Goal: Transaction & Acquisition: Purchase product/service

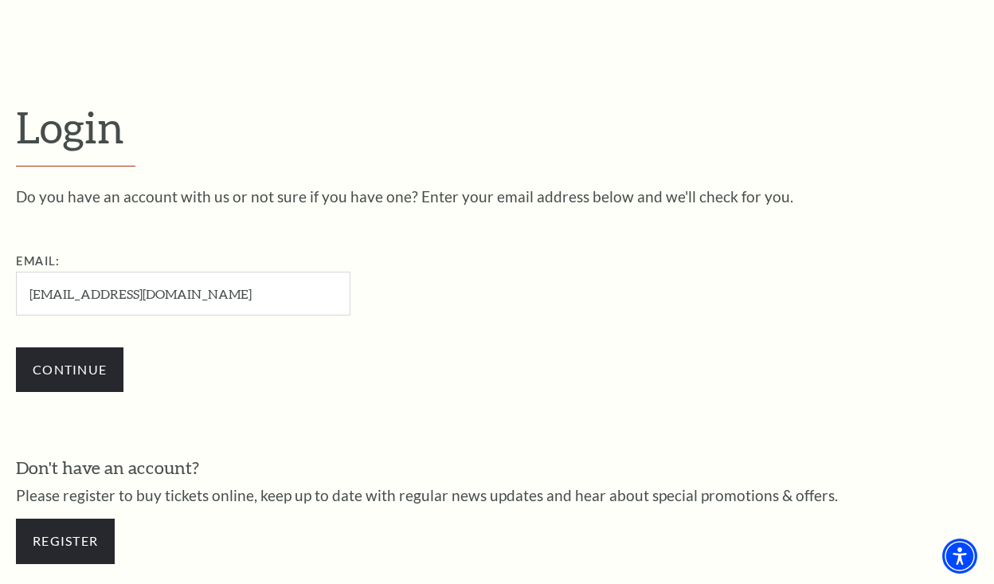
type input "robsanch0907@gmail.com"
click at [69, 367] on input "Continue" at bounding box center [70, 369] width 108 height 45
click at [90, 369] on input "Continue" at bounding box center [70, 369] width 108 height 45
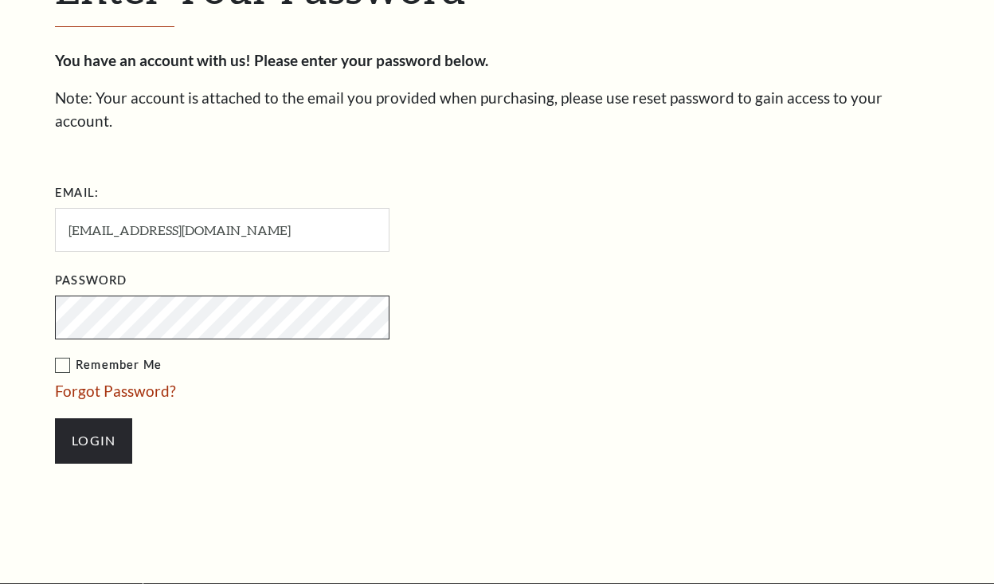
scroll to position [475, 0]
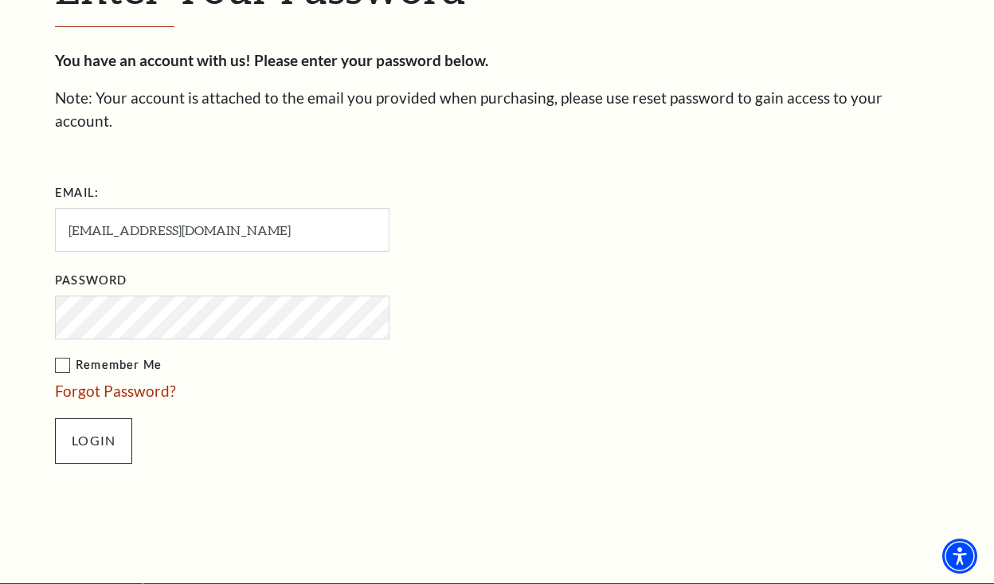
click at [112, 418] on input "Login" at bounding box center [93, 440] width 77 height 45
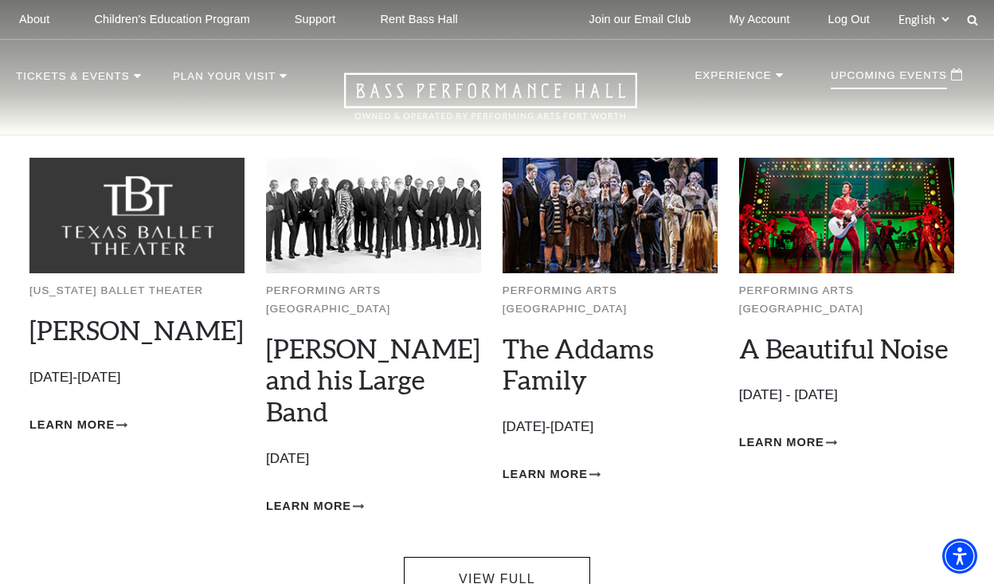
click at [539, 443] on div "Performing Arts Fort Worth The Addams Family Empty heading October 24-26, 2025 …" at bounding box center [610, 337] width 215 height 358
click at [539, 464] on span "Learn More" at bounding box center [545, 474] width 85 height 20
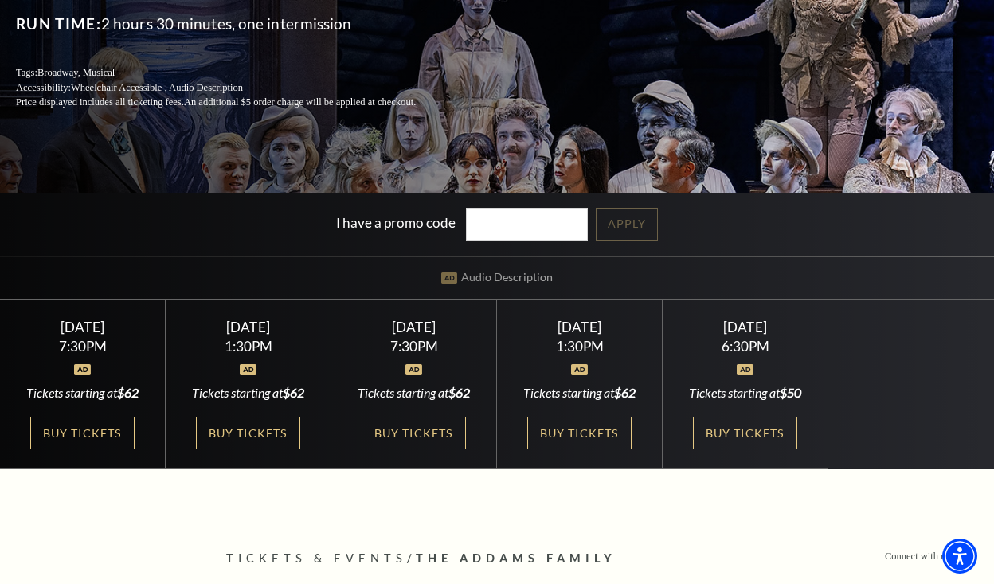
scroll to position [314, 0]
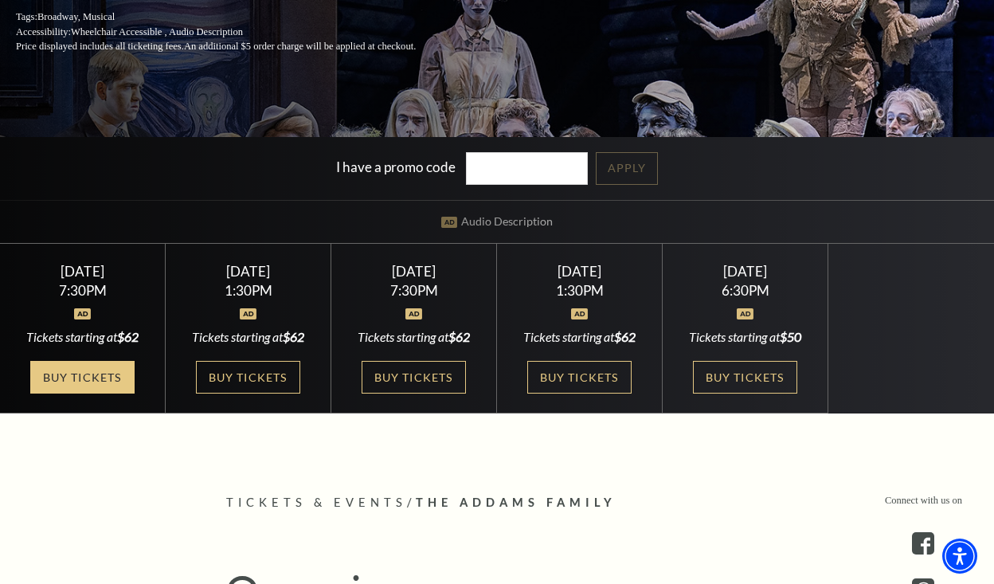
click at [103, 381] on link "Buy Tickets" at bounding box center [82, 377] width 104 height 33
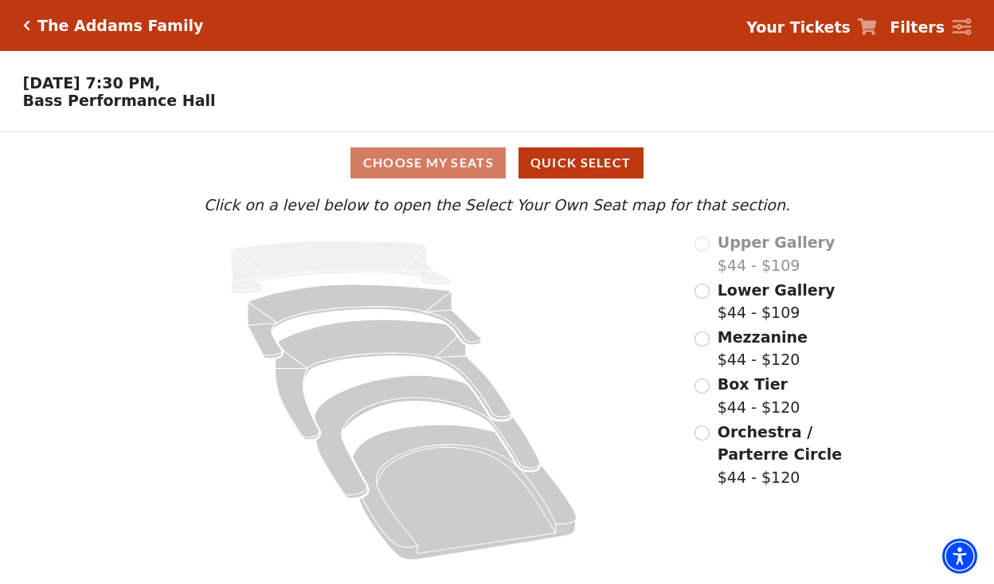
click at [711, 336] on div "Mezzanine $44 - $120" at bounding box center [777, 348] width 164 height 45
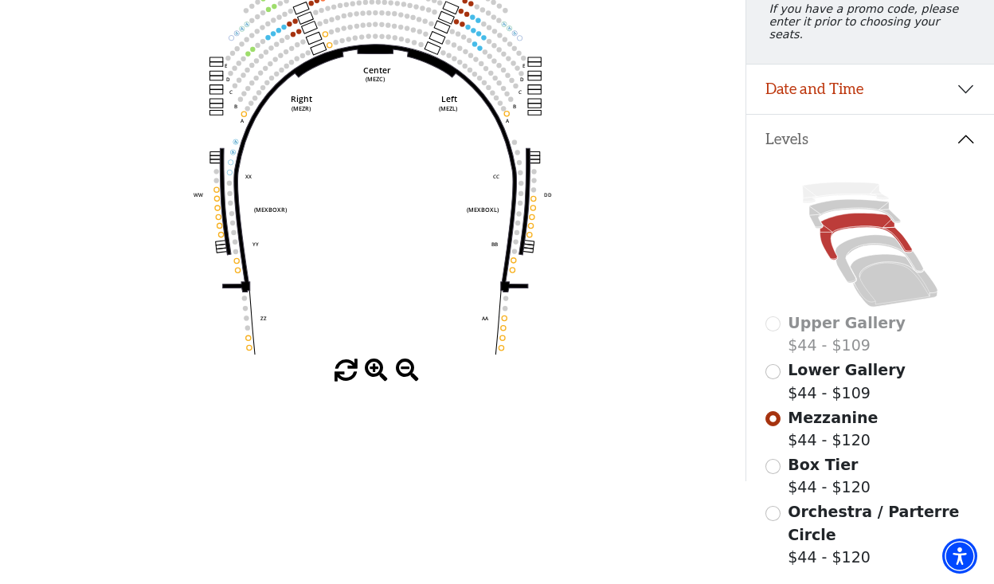
scroll to position [236, 0]
click at [774, 458] on input "Box Tier$44 - $120\a" at bounding box center [773, 465] width 15 height 15
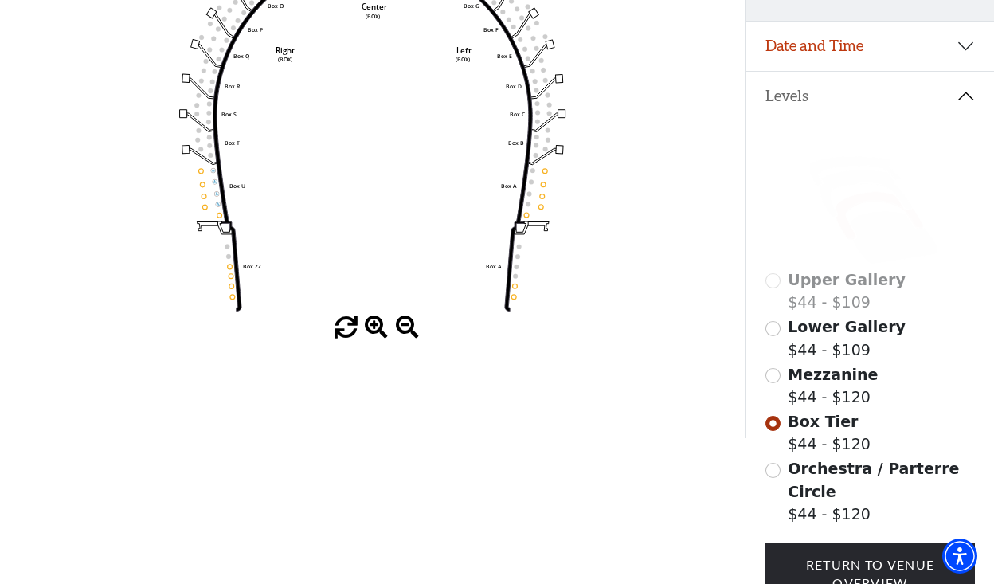
scroll to position [268, 0]
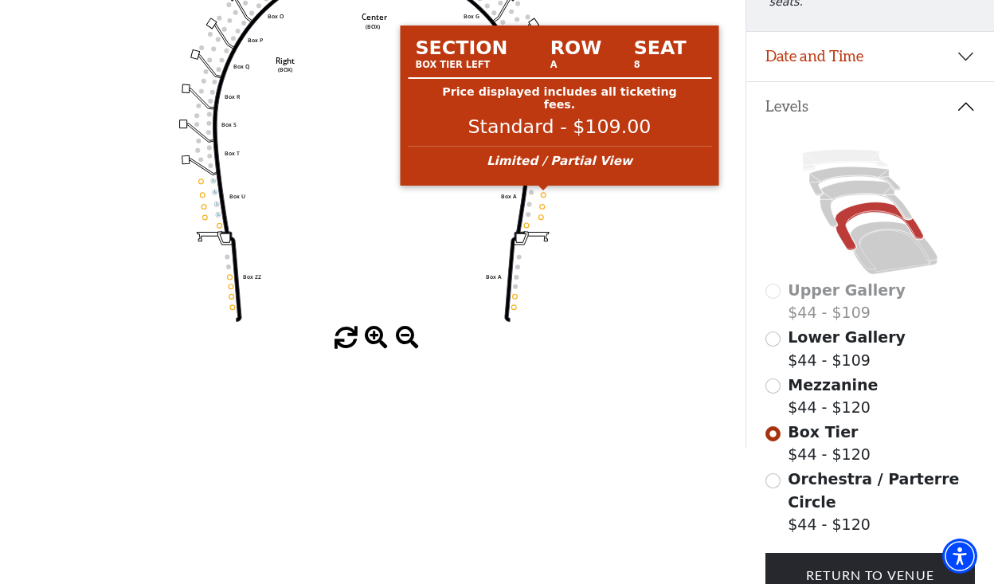
click at [543, 196] on circle at bounding box center [543, 195] width 5 height 5
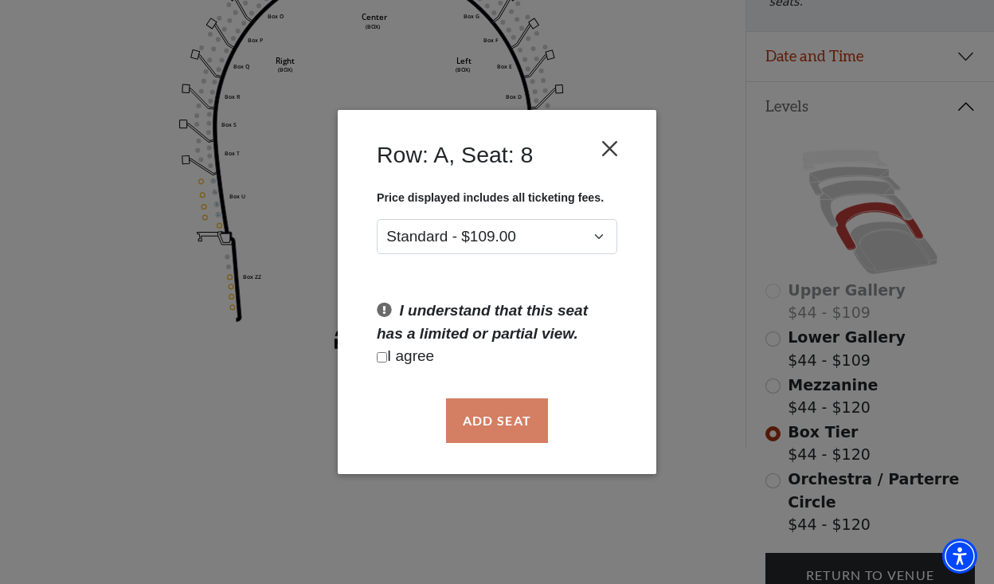
click at [623, 150] on button "Close" at bounding box center [610, 148] width 30 height 30
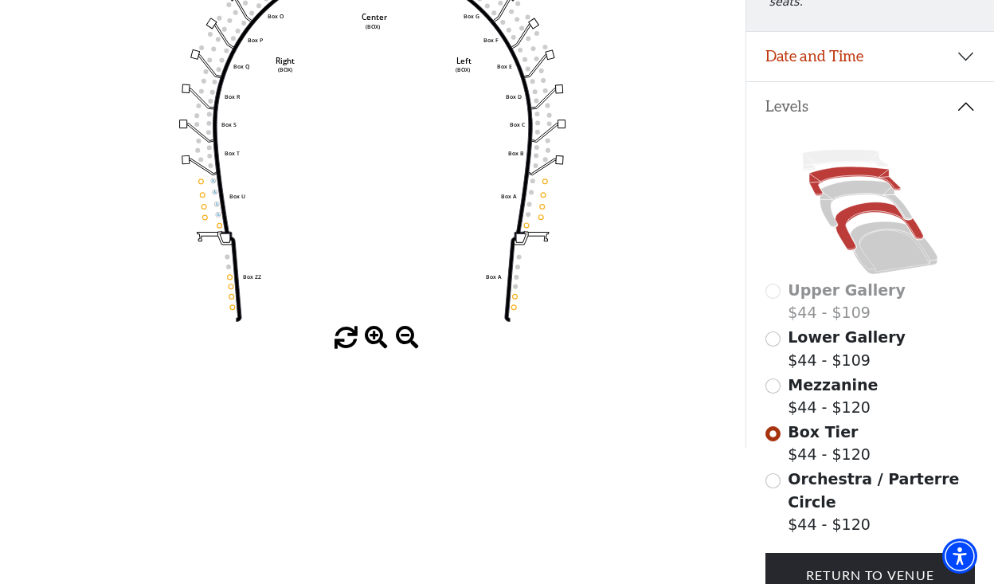
click at [862, 167] on icon at bounding box center [855, 181] width 92 height 29
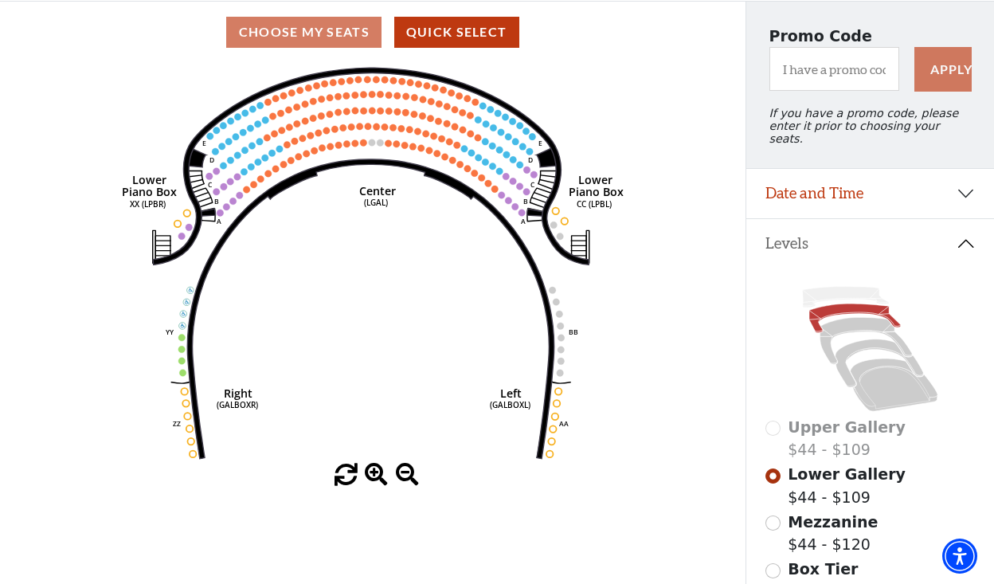
scroll to position [127, 0]
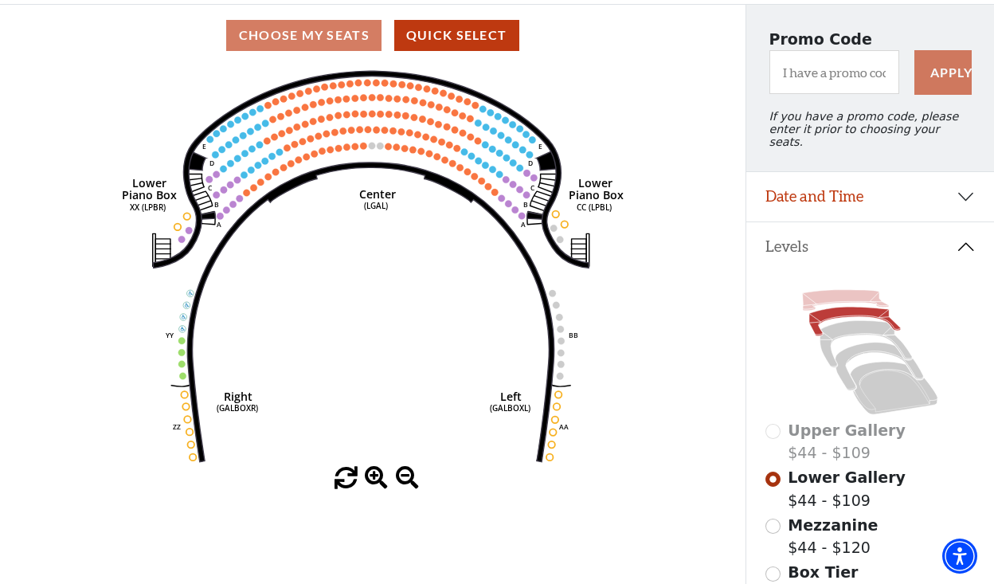
click at [825, 290] on icon at bounding box center [845, 300] width 87 height 21
click at [826, 290] on icon at bounding box center [845, 300] width 87 height 21
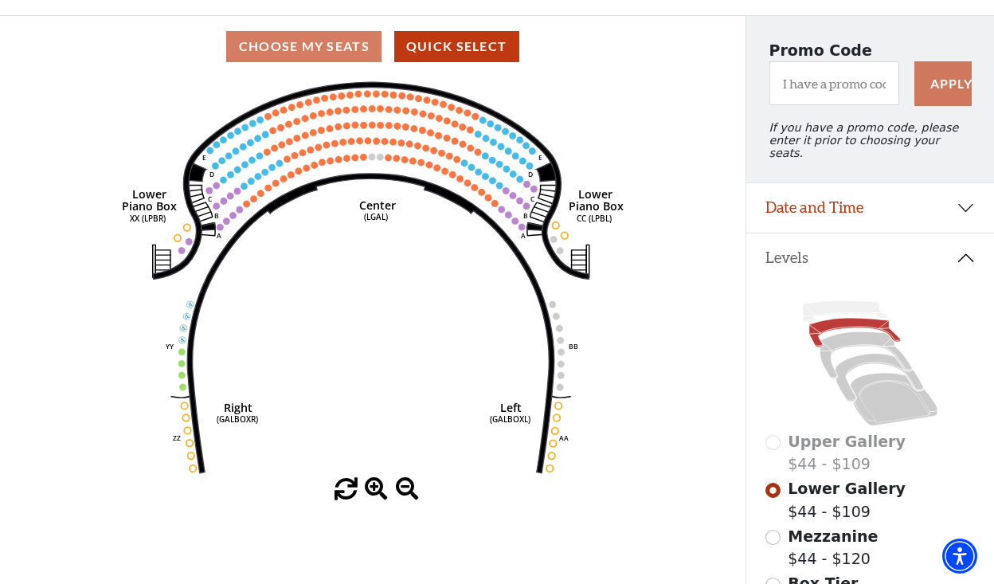
scroll to position [115, 0]
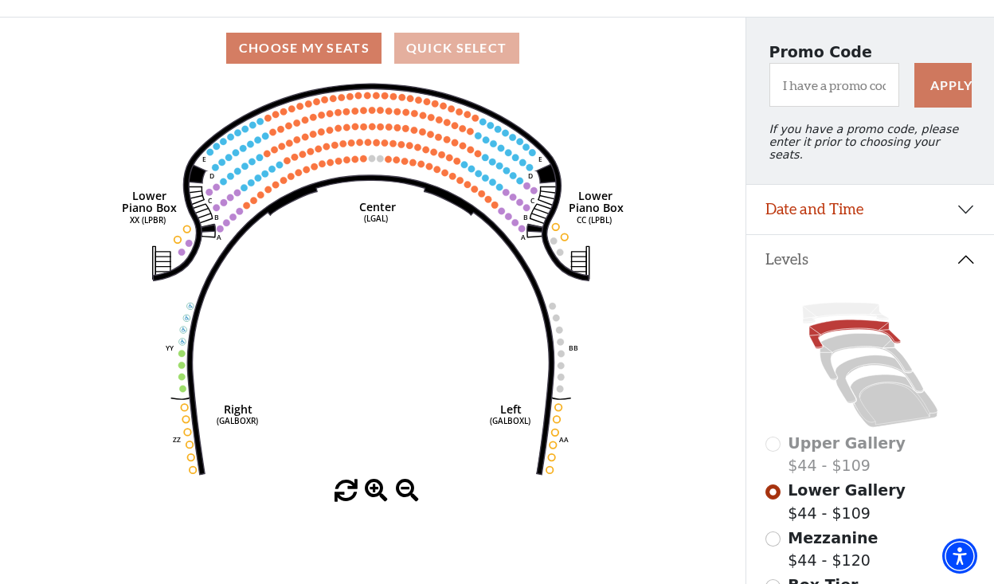
click at [478, 43] on button "Quick Select" at bounding box center [456, 48] width 125 height 31
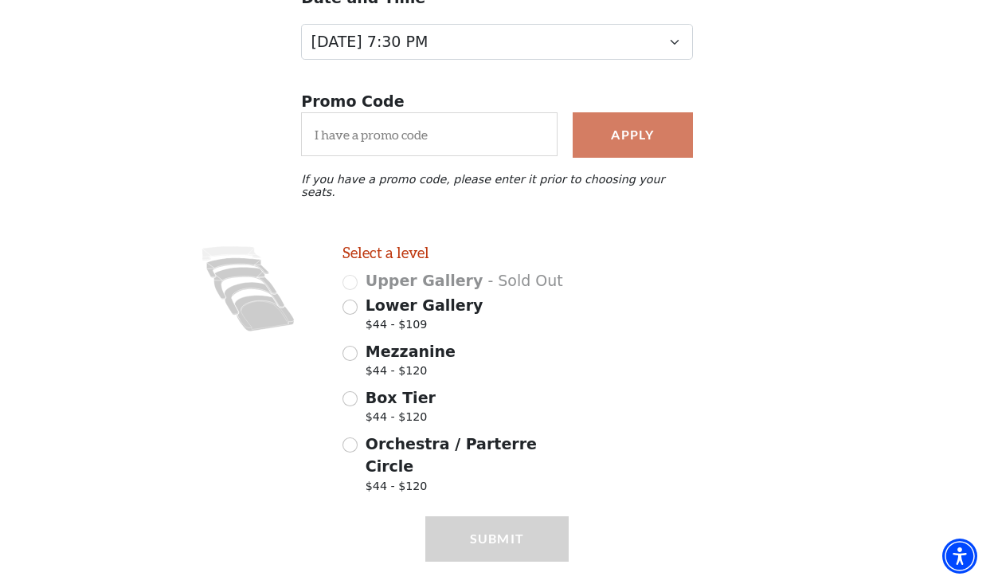
scroll to position [221, 0]
click at [356, 435] on div "Orchestra / Parterre Circle $44 - $120" at bounding box center [456, 466] width 226 height 67
click at [352, 438] on input "Orchestra / Parterre Circle $44 - $120" at bounding box center [350, 445] width 15 height 15
radio input "true"
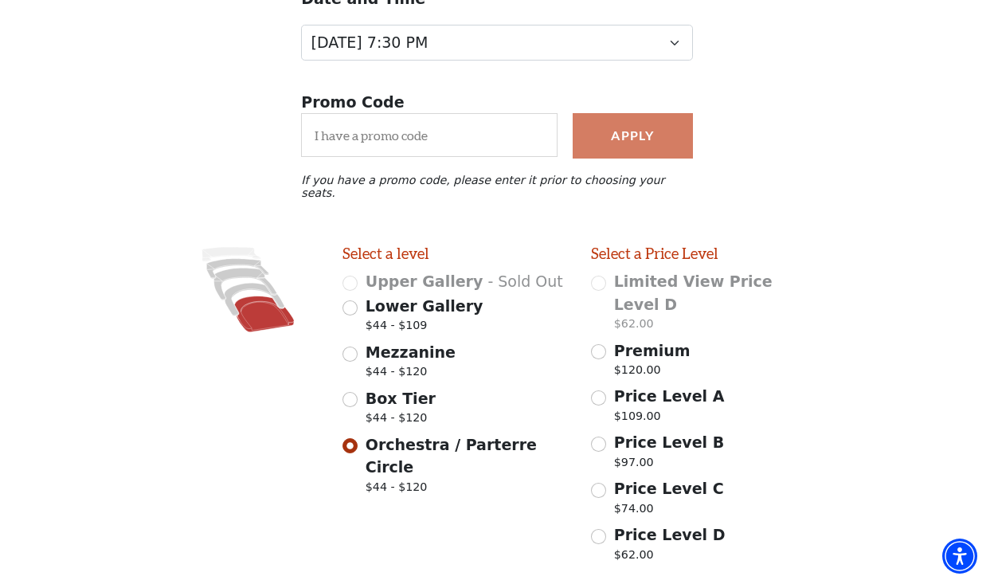
scroll to position [288, 0]
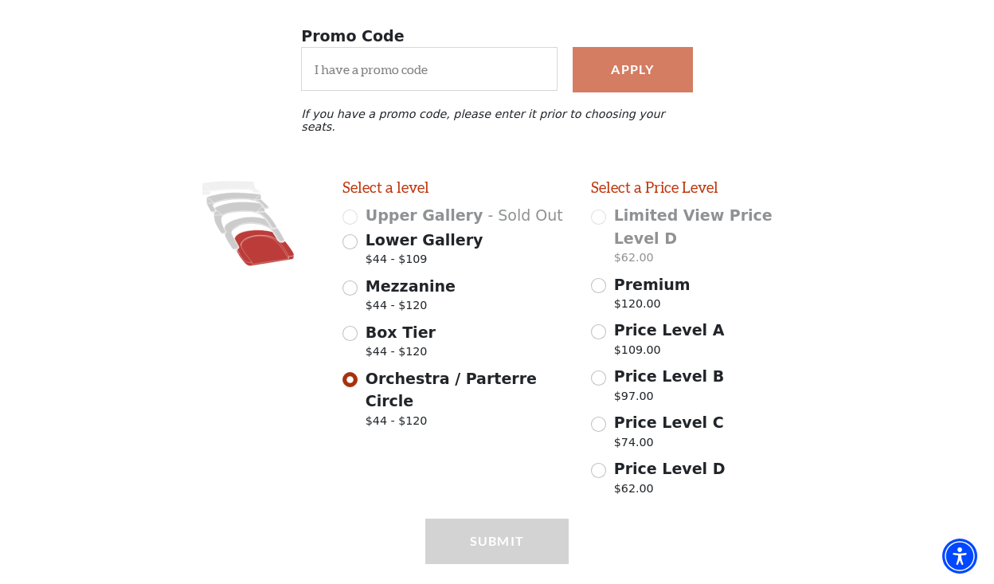
click at [602, 417] on input "Price Level C $74.00" at bounding box center [598, 424] width 15 height 15
radio input "true"
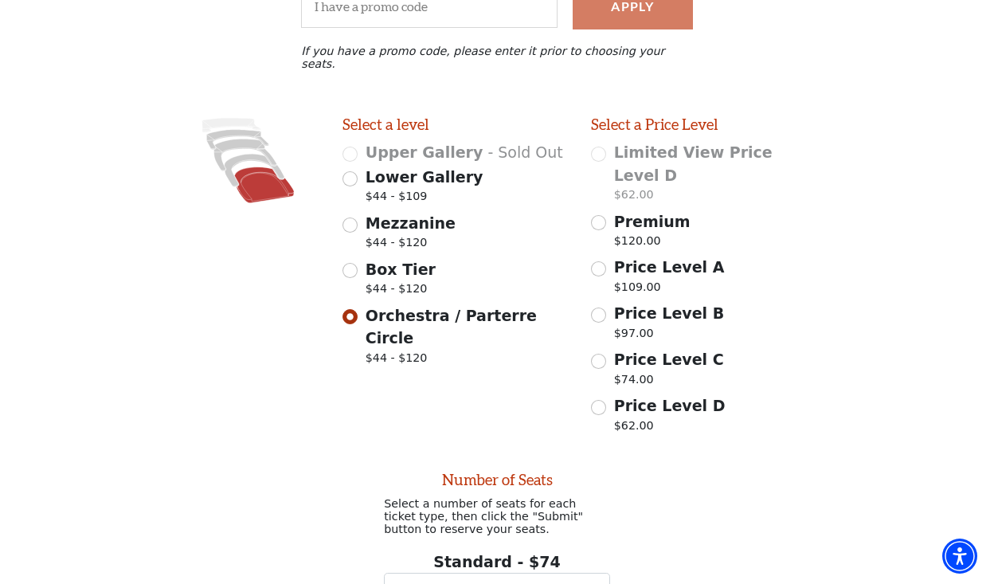
scroll to position [672, 0]
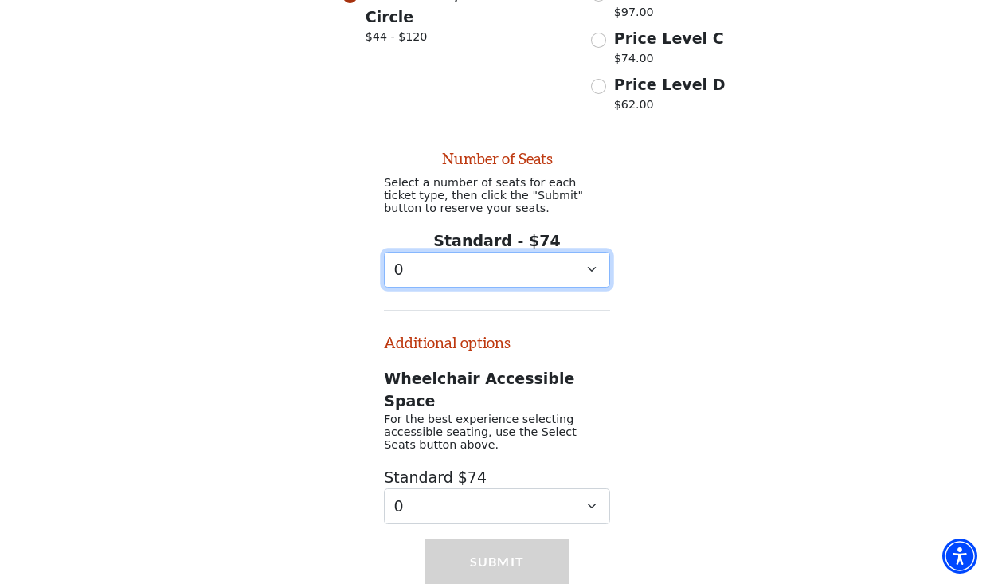
select select "4"
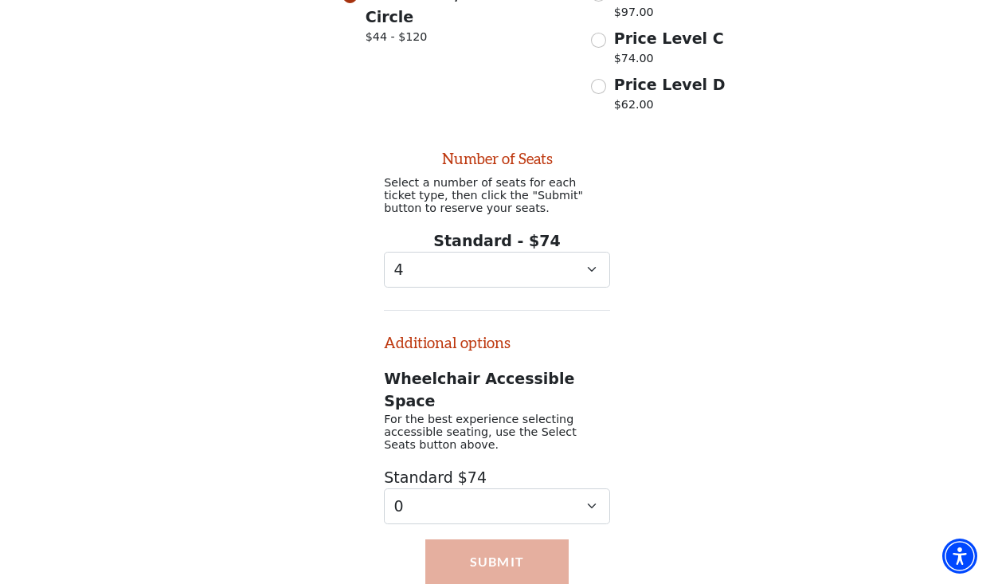
click at [477, 539] on button "Submit" at bounding box center [496, 561] width 143 height 45
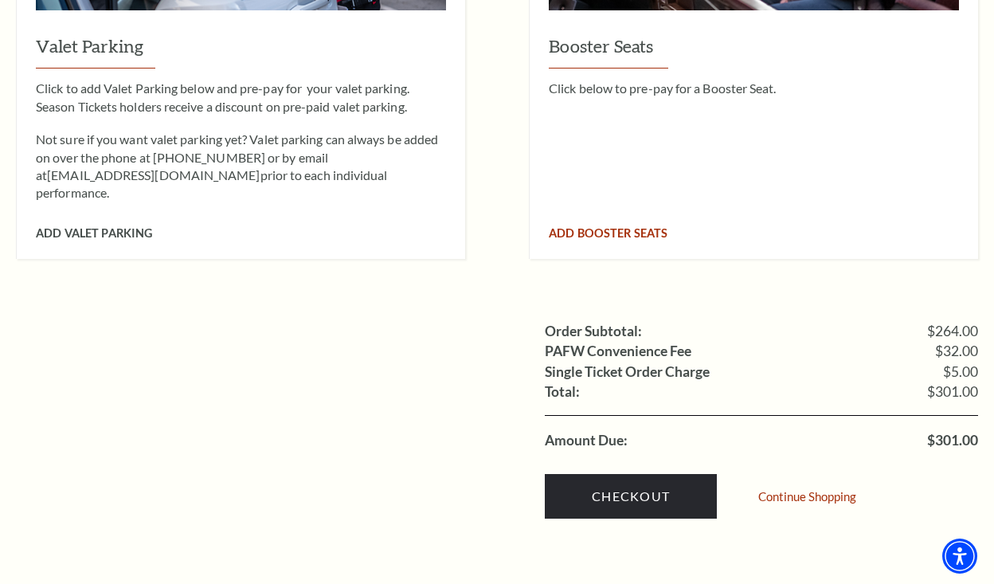
scroll to position [1506, 0]
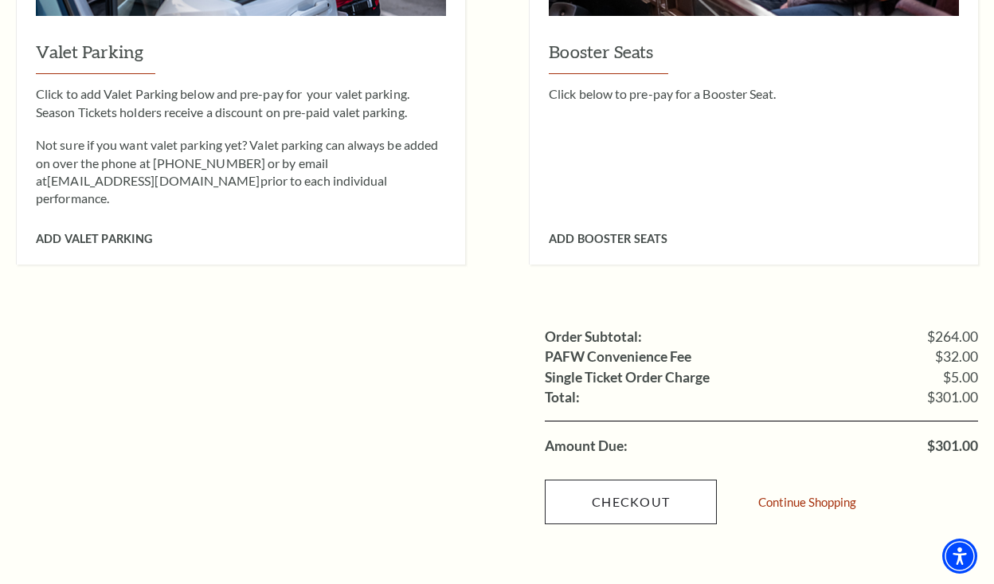
click at [654, 480] on link "Checkout" at bounding box center [631, 502] width 172 height 45
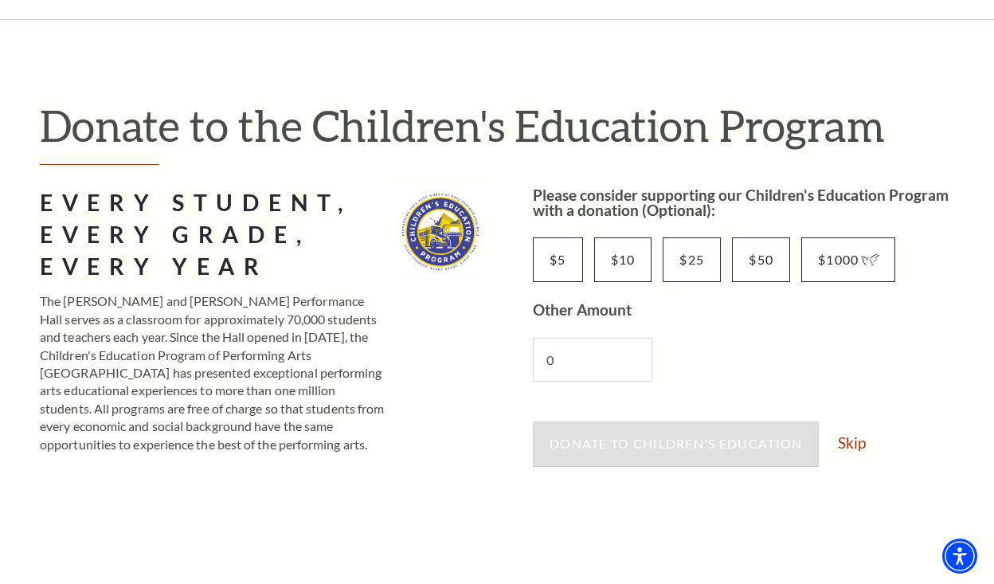
scroll to position [105, 0]
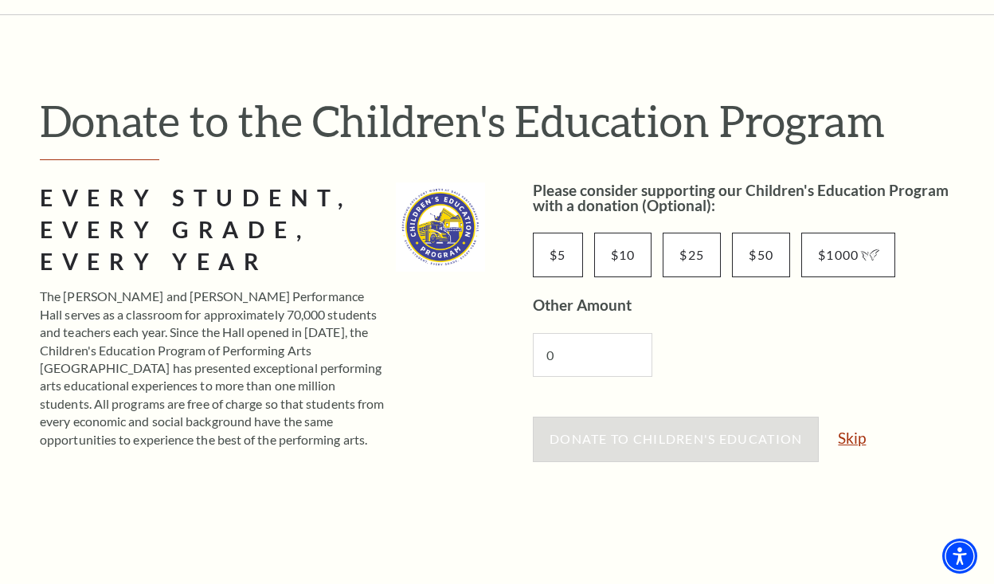
click at [857, 437] on link "Skip" at bounding box center [852, 437] width 28 height 15
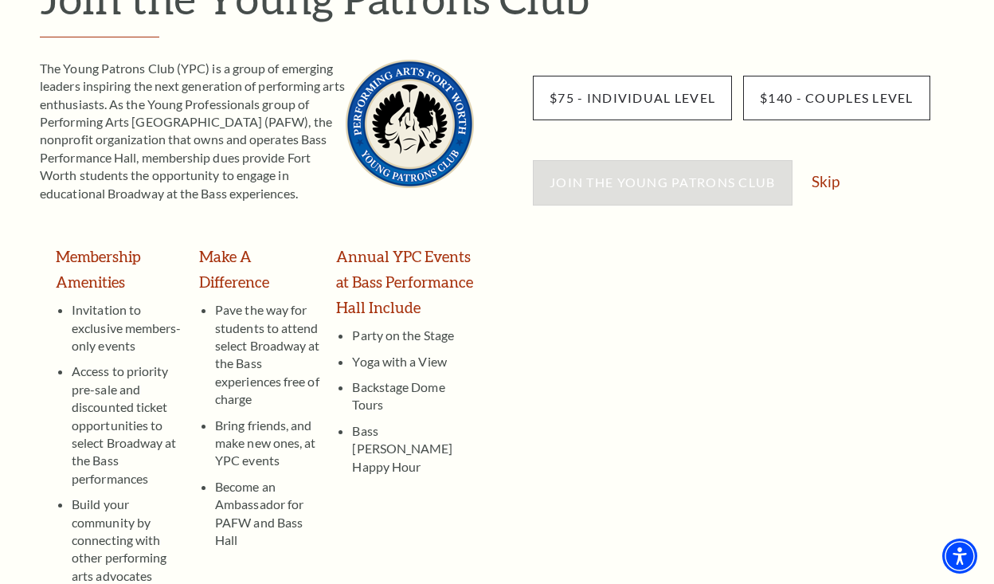
scroll to position [231, 0]
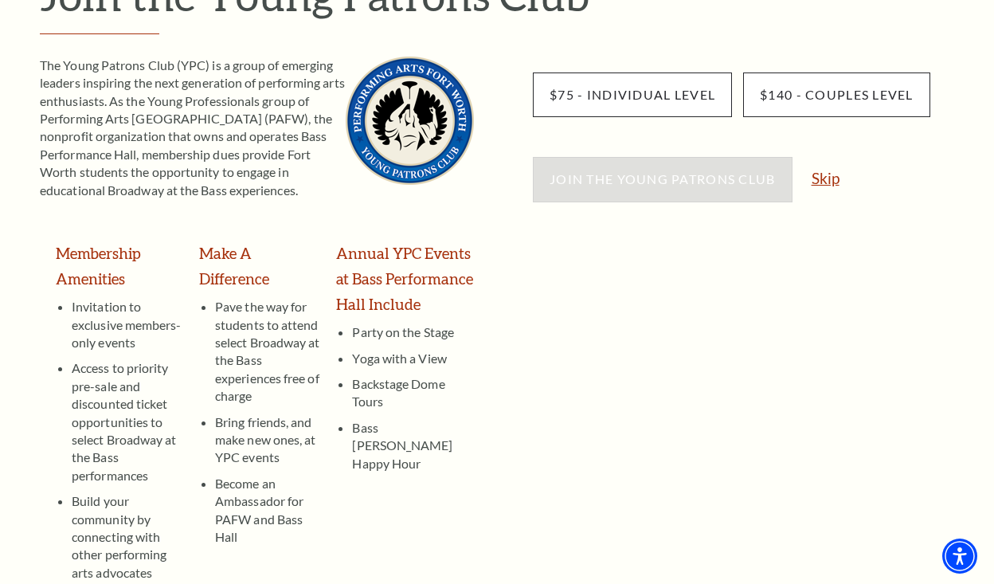
click at [832, 179] on link "Skip" at bounding box center [826, 177] width 28 height 15
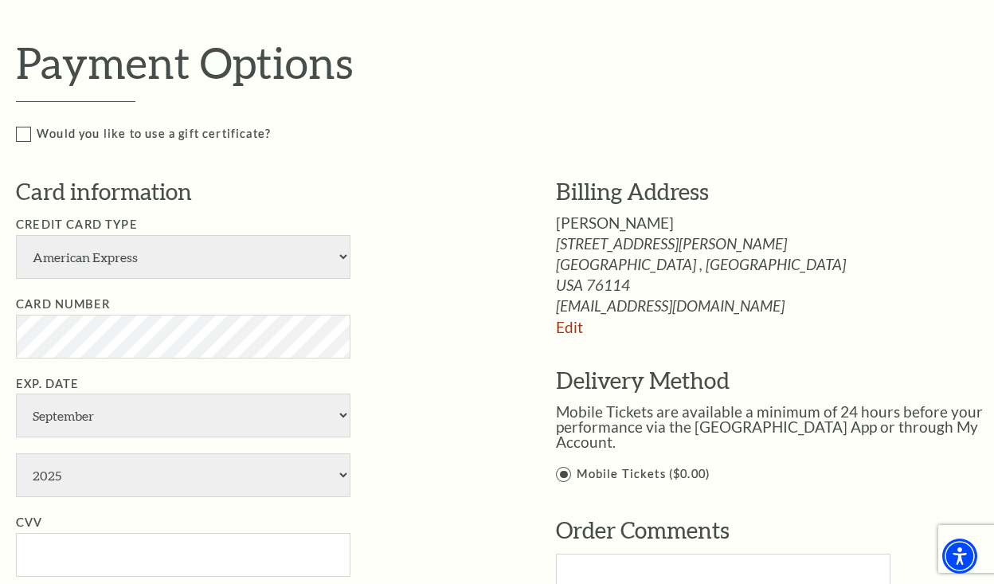
scroll to position [854, 0]
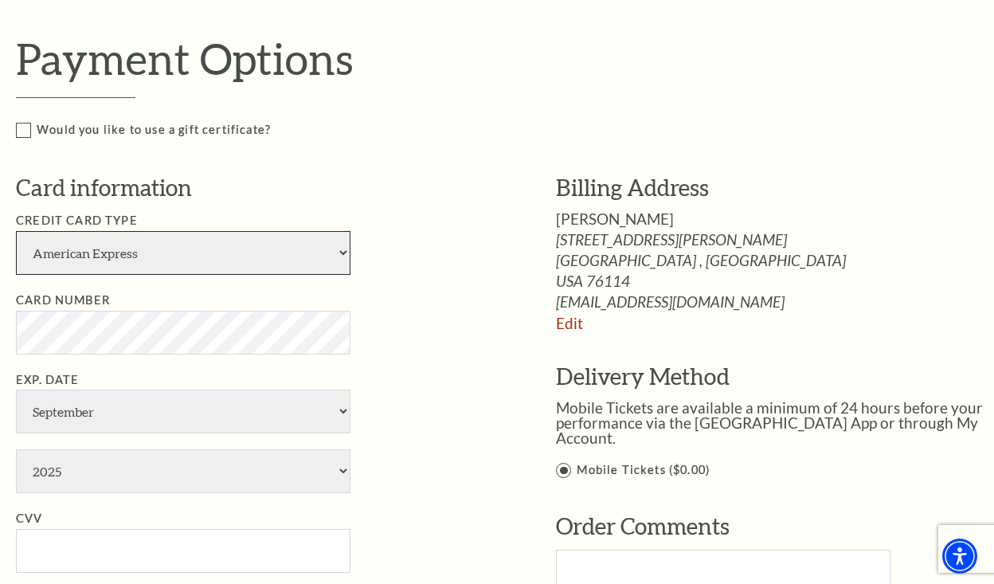
select select "24"
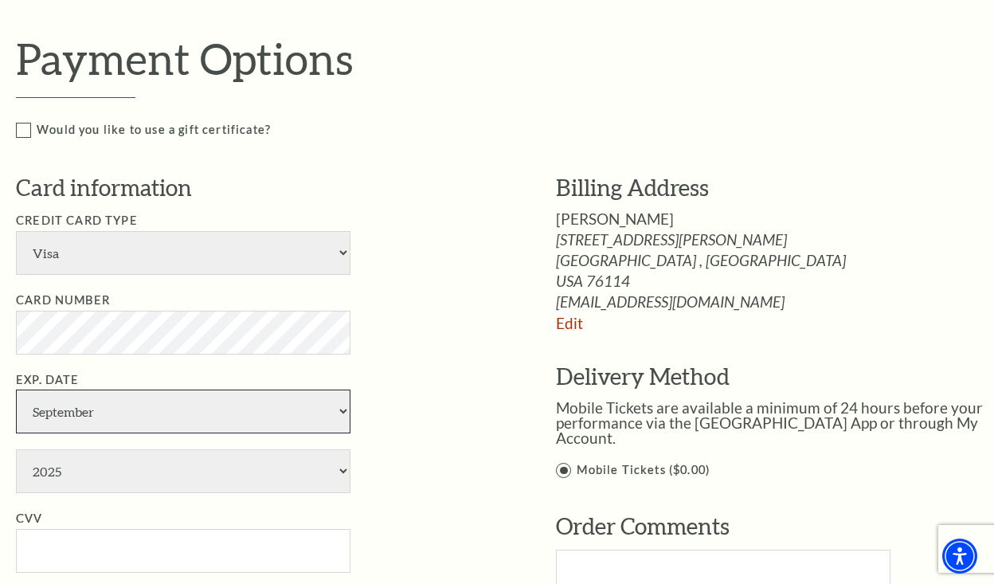
select select "4"
select select "2029"
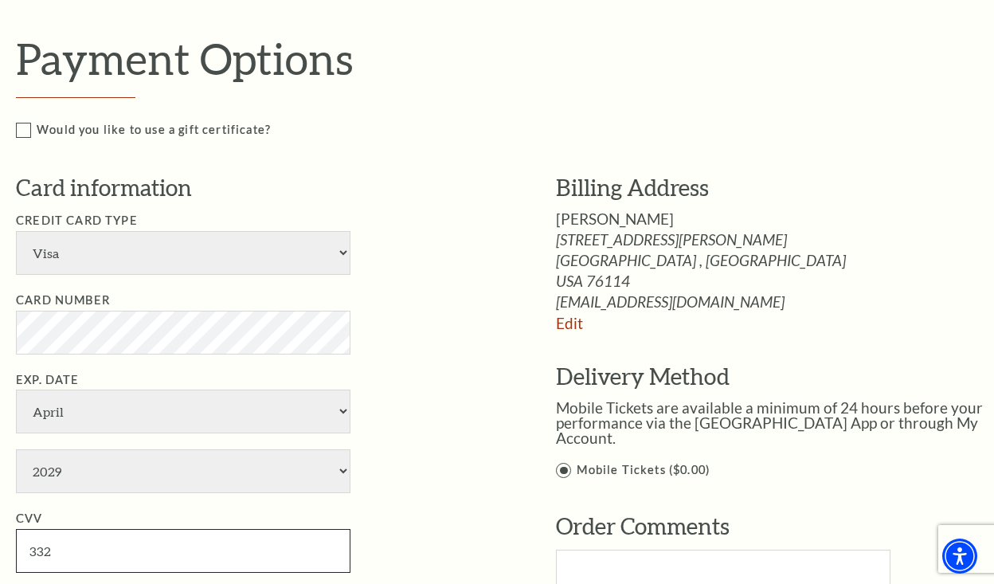
type input "332"
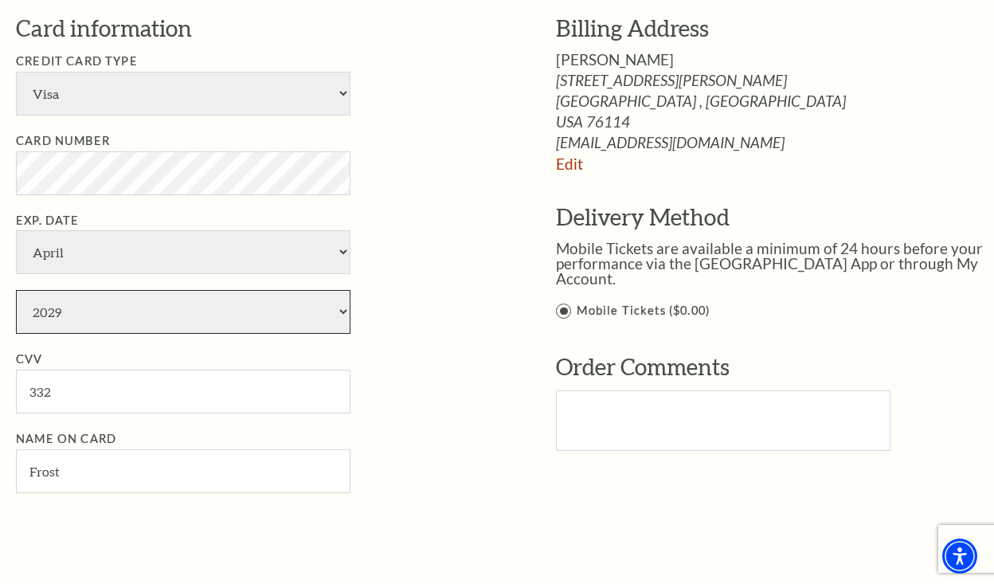
scroll to position [1016, 0]
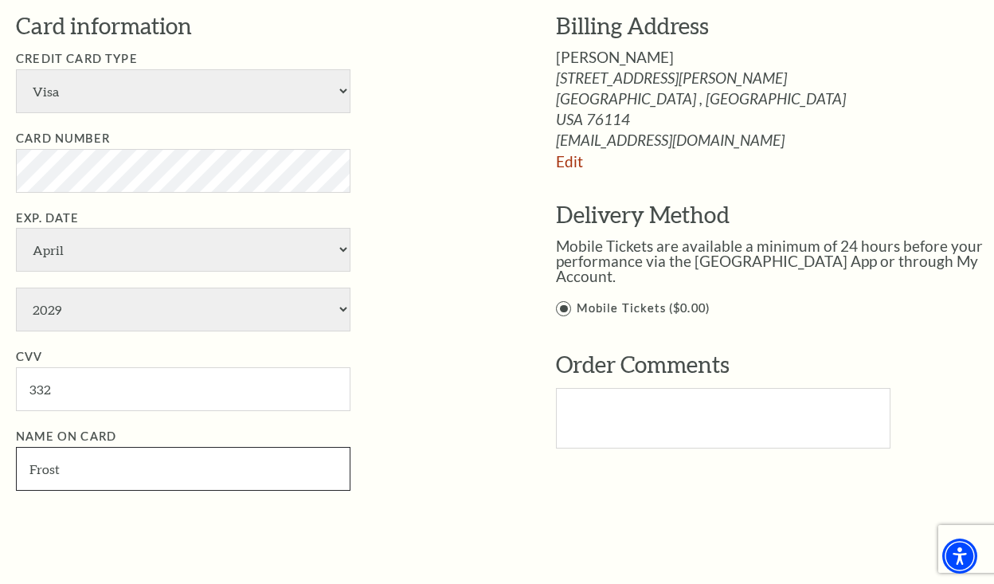
drag, startPoint x: 178, startPoint y: 390, endPoint x: -58, endPoint y: 390, distance: 236.6
type input "Roberto Sanchez"
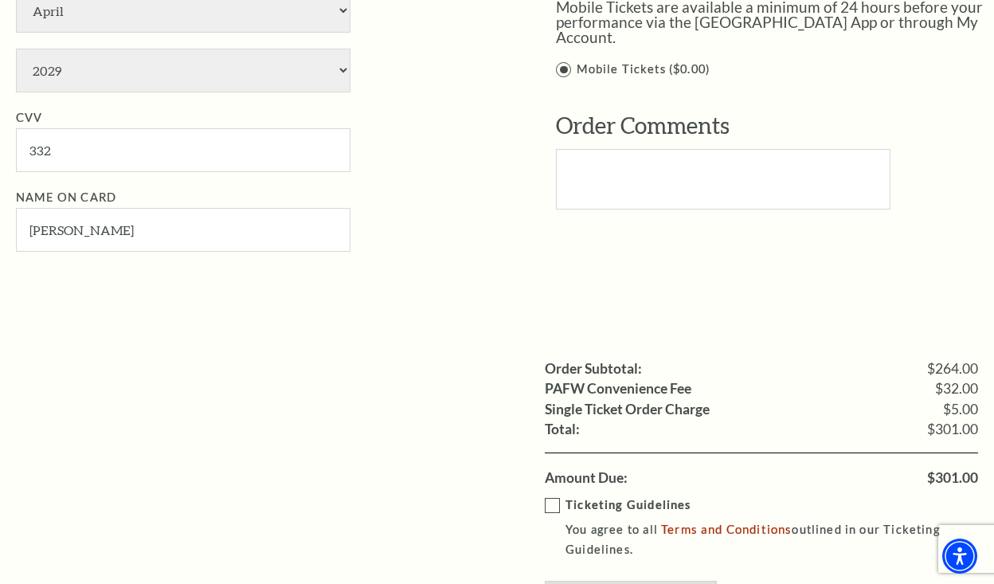
scroll to position [1256, 0]
click at [552, 494] on label "Ticketing Guidelines You agree to all Terms and Conditions outlined in our Tick…" at bounding box center [773, 526] width 456 height 64
click at [0, 0] on input "Ticketing Guidelines You agree to all Terms and Conditions outlined in our Tick…" at bounding box center [0, 0] width 0 height 0
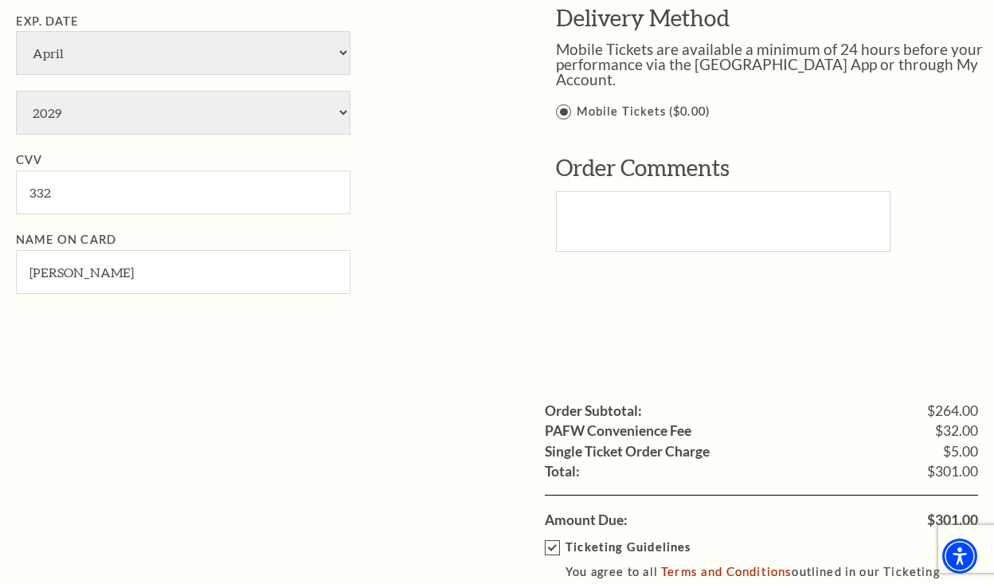
scroll to position [1263, 0]
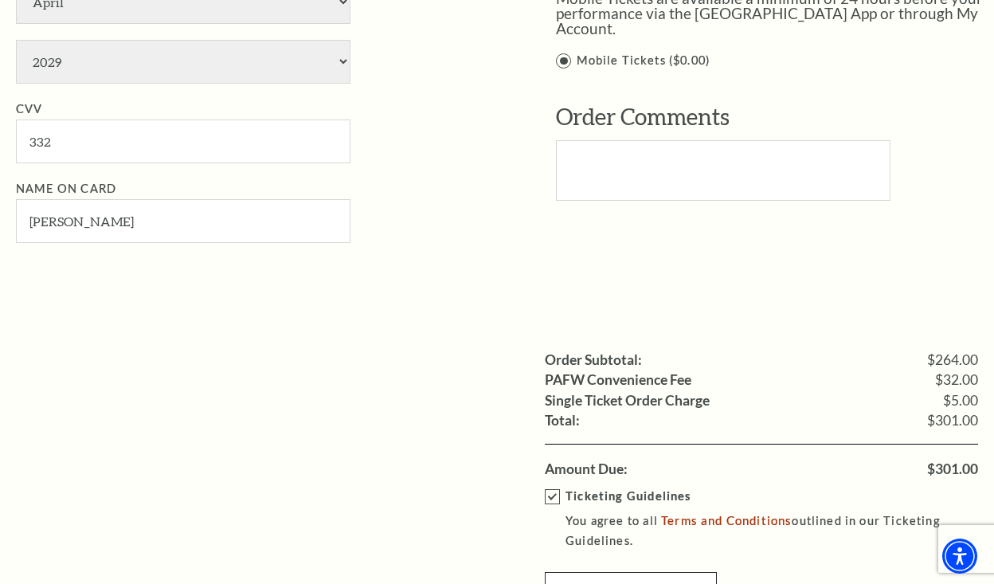
click at [660, 572] on link "Checkout" at bounding box center [631, 594] width 172 height 45
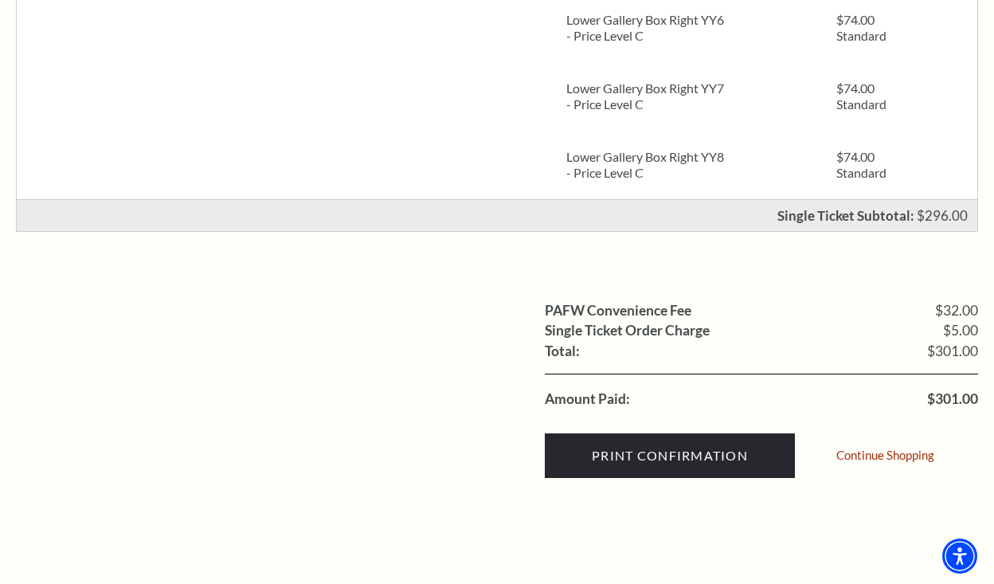
scroll to position [513, 0]
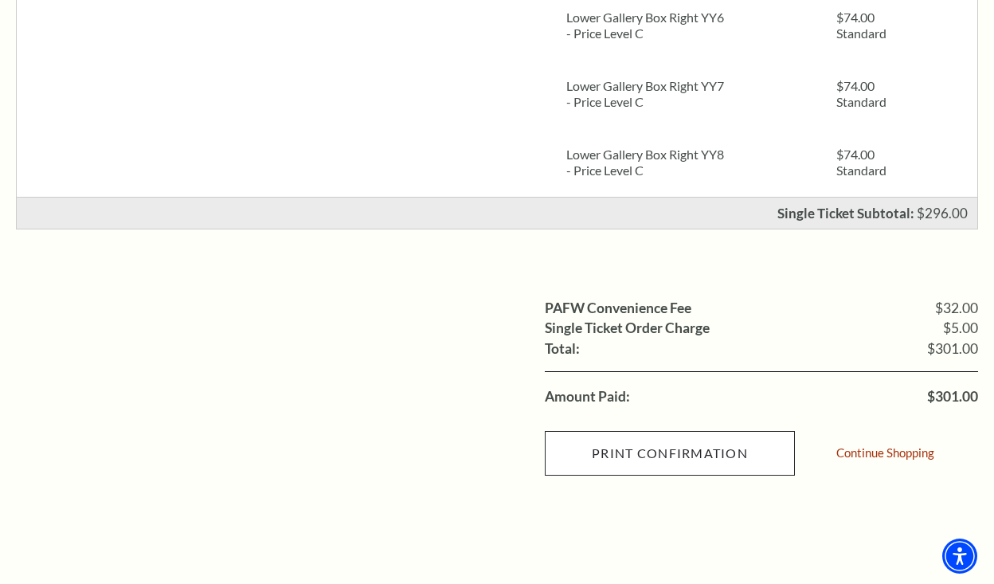
click at [707, 457] on input "Print Confirmation" at bounding box center [670, 453] width 250 height 45
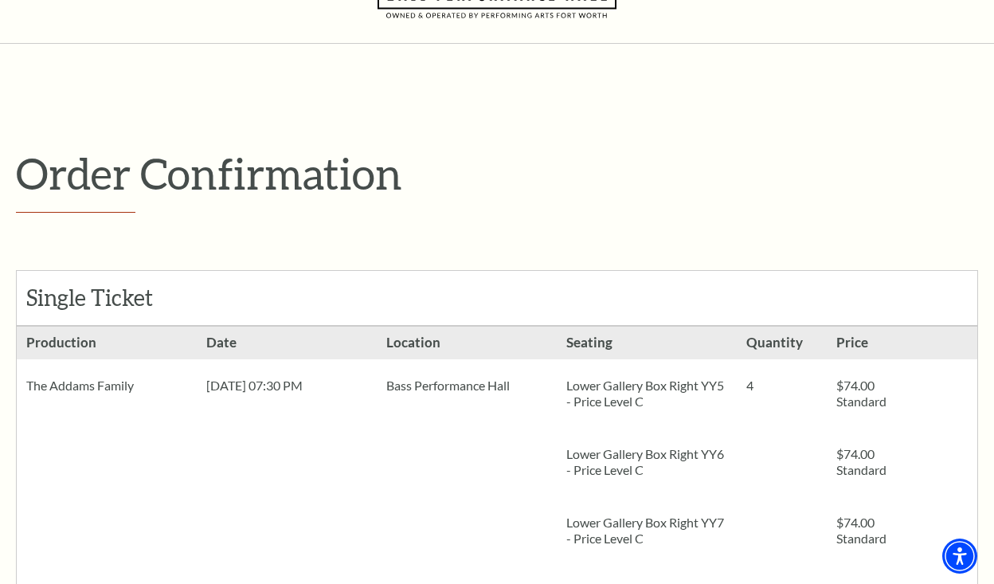
scroll to position [0, 0]
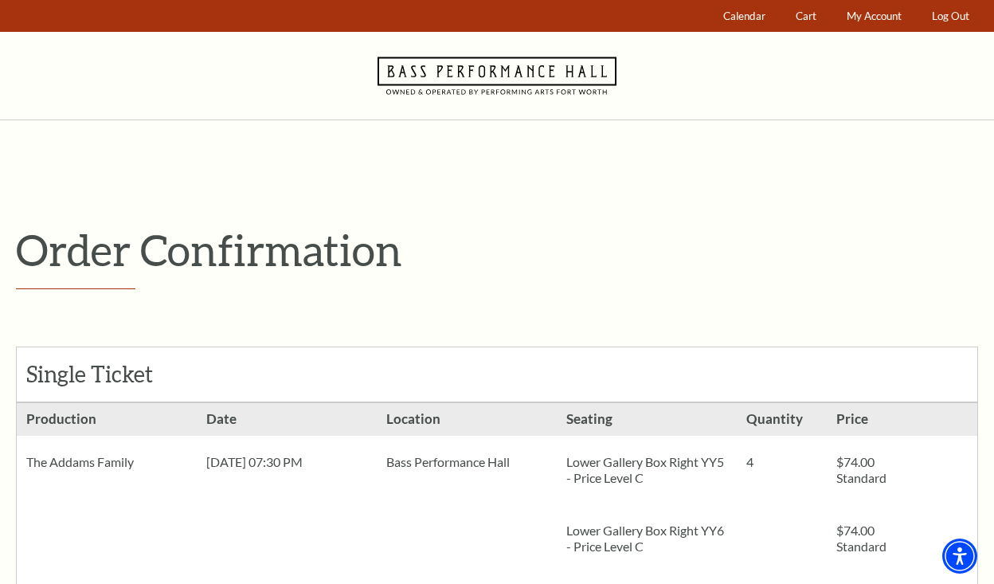
click at [480, 75] on use "Navigate to Bass Performance Hall homepage" at bounding box center [497, 75] width 239 height 37
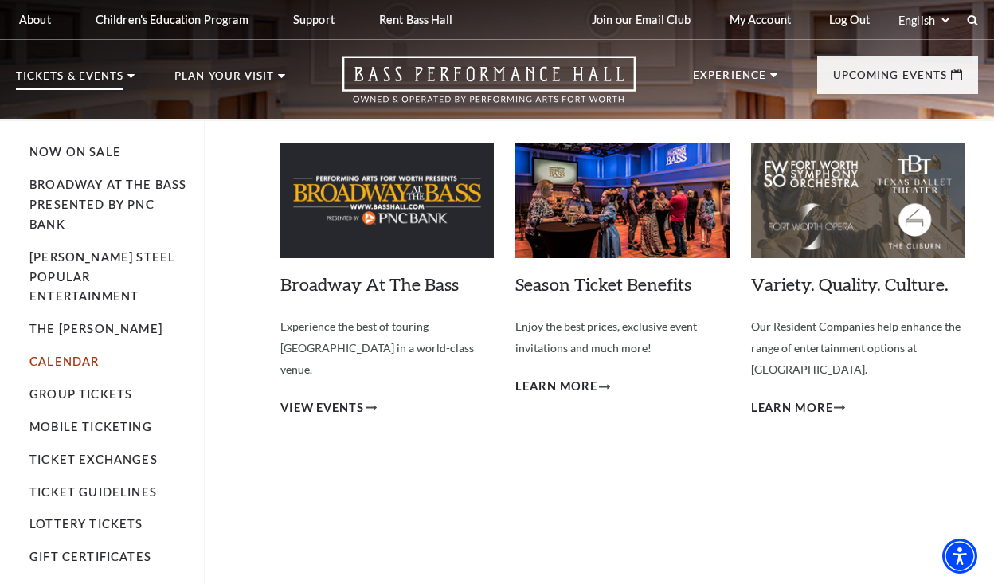
click at [84, 355] on link "Calendar" at bounding box center [63, 362] width 69 height 14
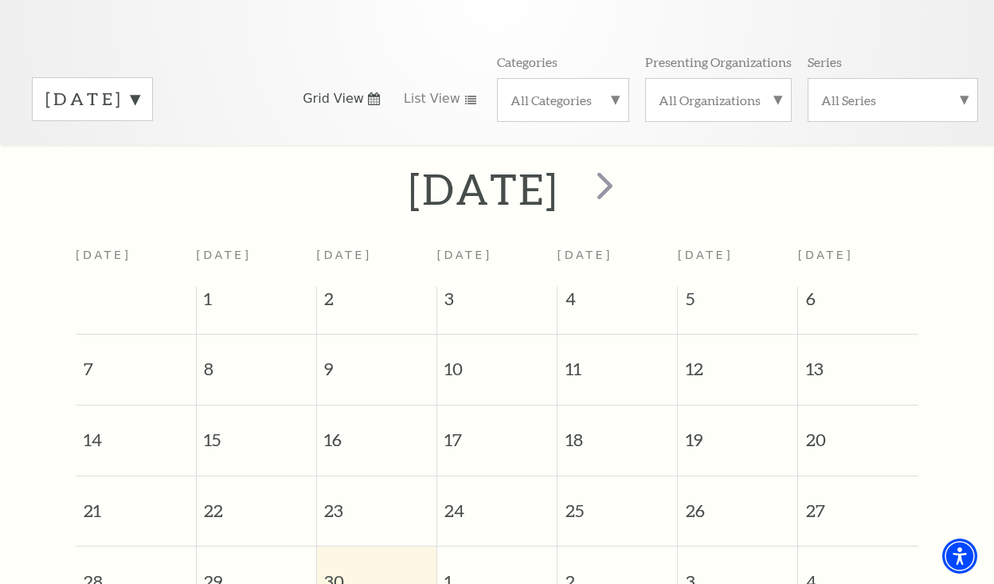
scroll to position [179, 0]
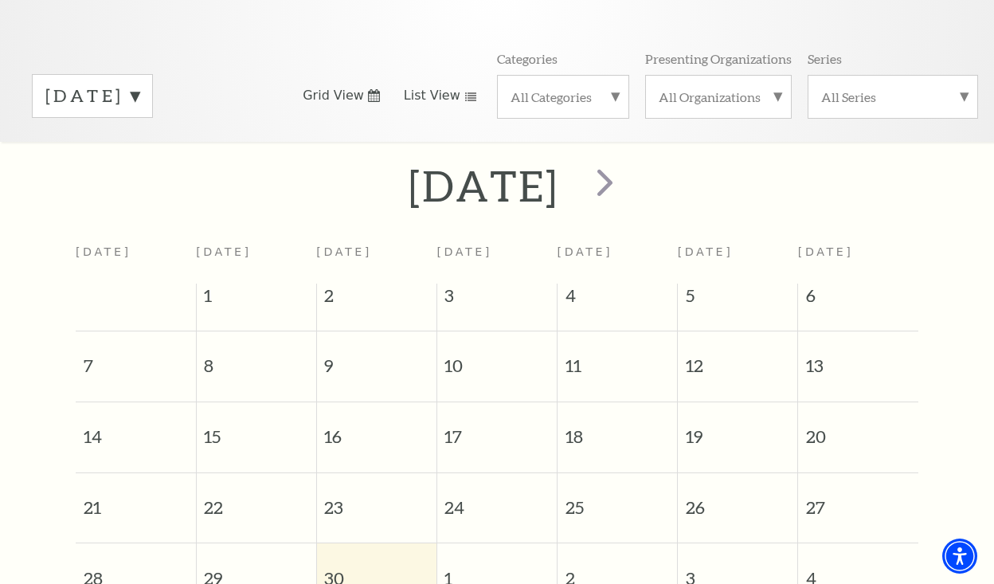
click at [437, 94] on span "List View" at bounding box center [432, 96] width 57 height 18
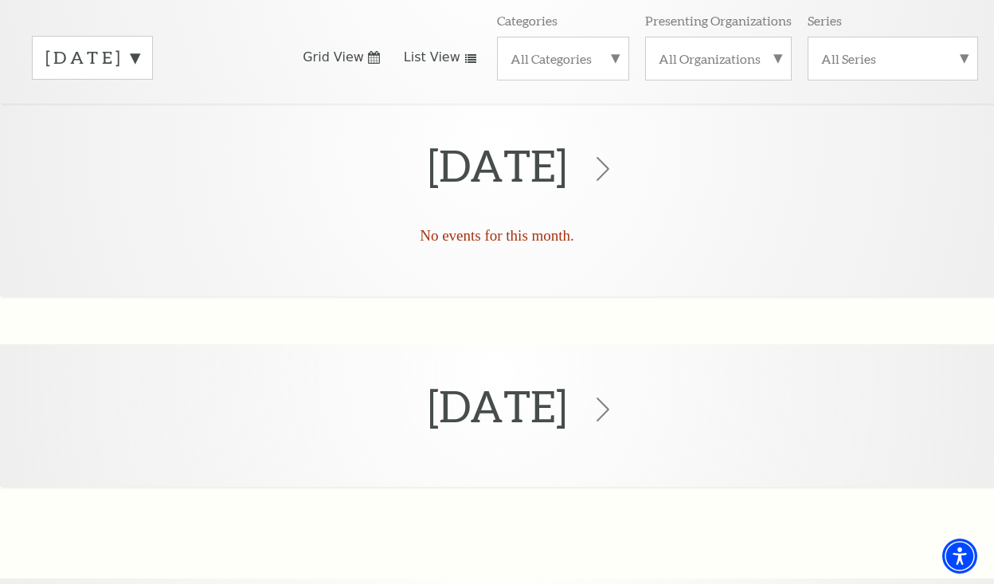
scroll to position [209, 0]
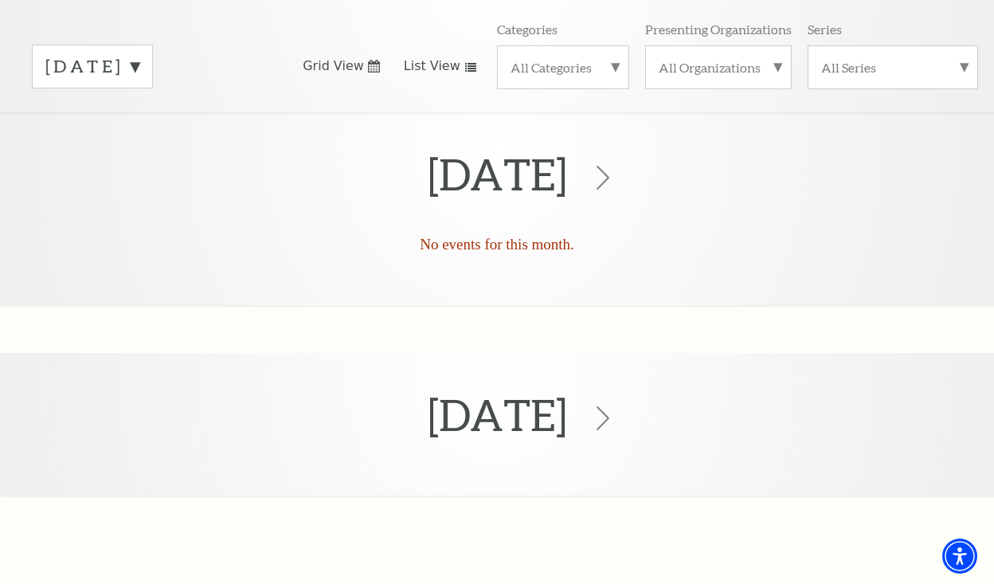
click at [139, 57] on label "[DATE]" at bounding box center [92, 66] width 94 height 25
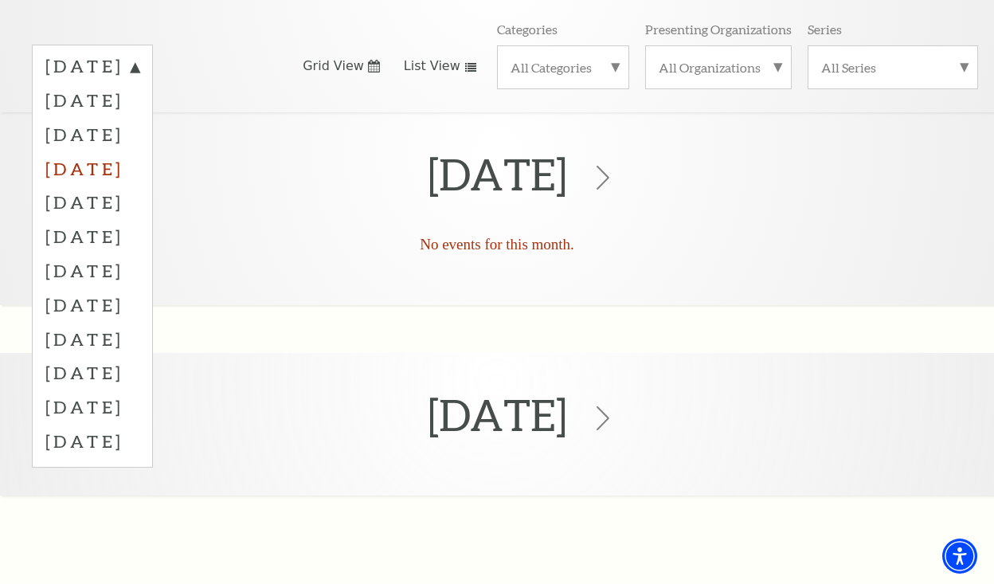
click at [139, 153] on label "[DATE]" at bounding box center [92, 168] width 94 height 34
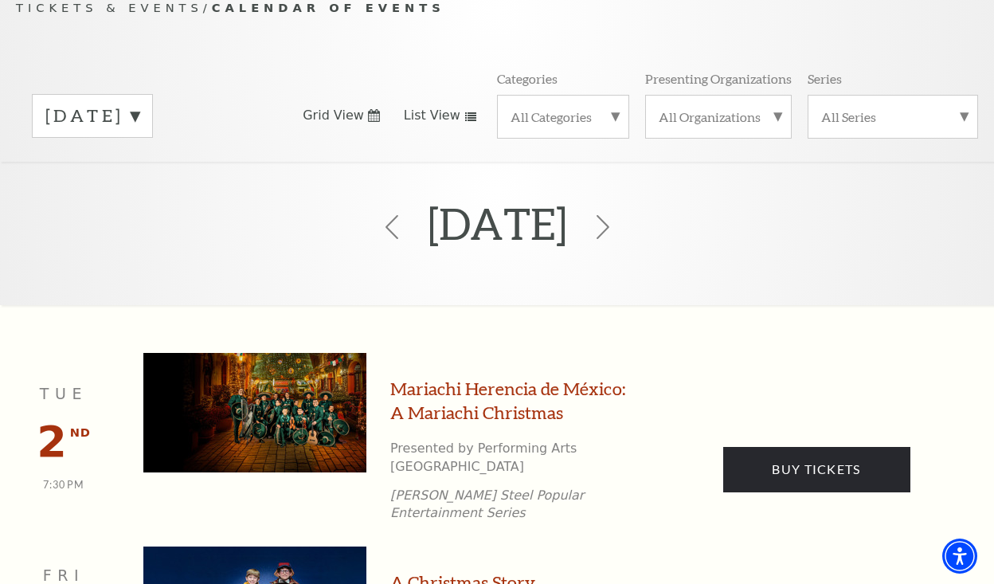
scroll to position [79, 0]
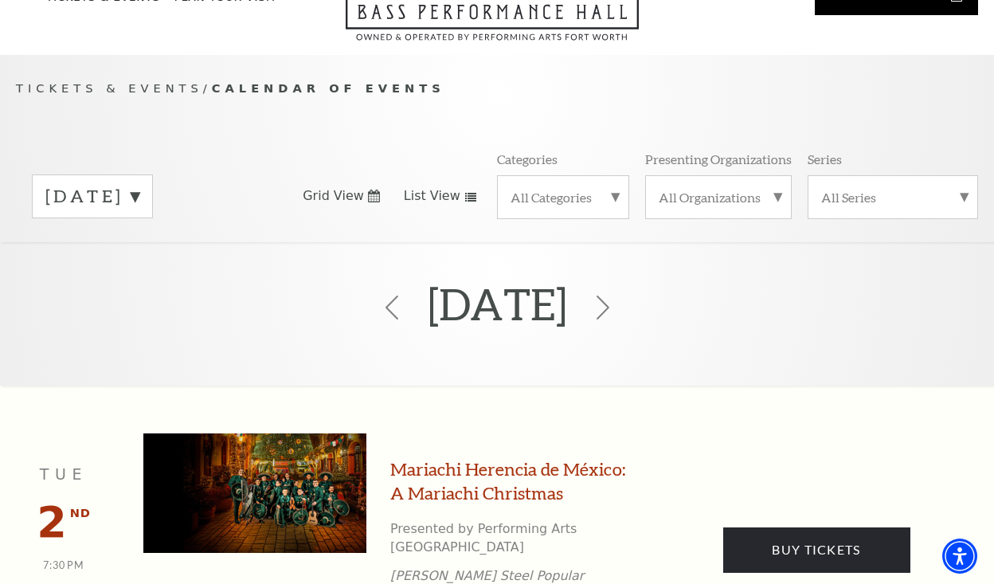
click at [139, 201] on label "[DATE]" at bounding box center [92, 196] width 94 height 25
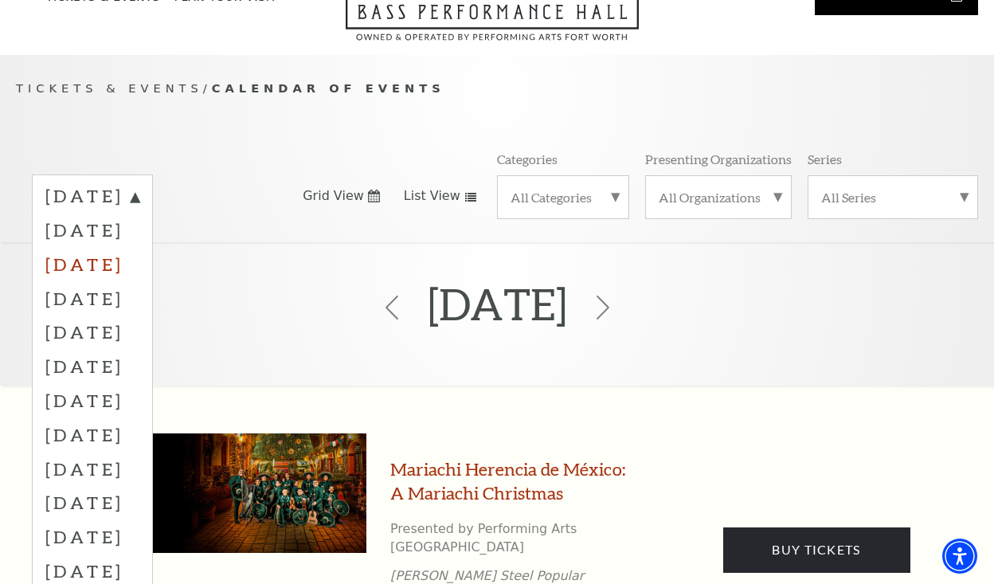
click at [139, 265] on label "[DATE]" at bounding box center [92, 264] width 94 height 34
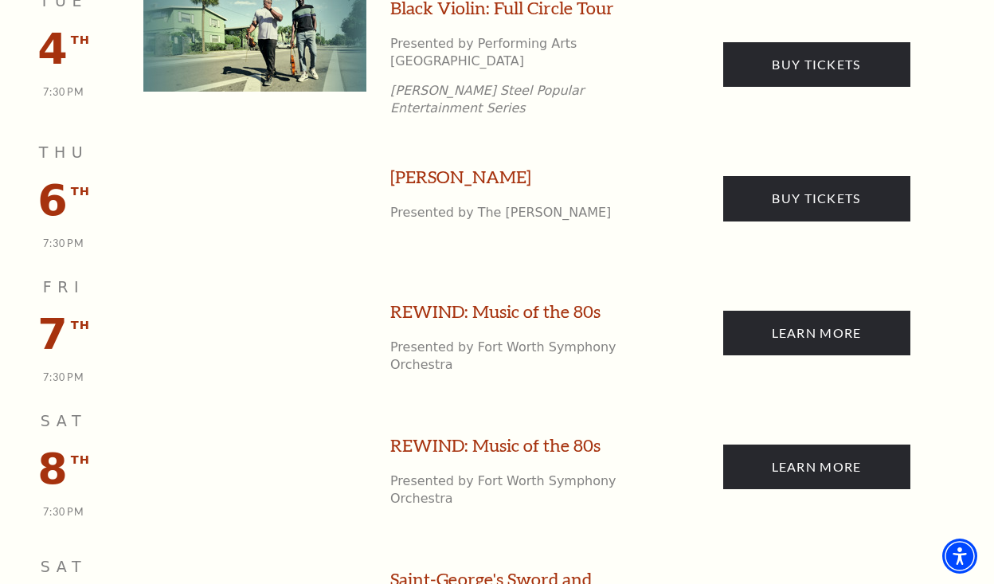
scroll to position [1106, 0]
